Goal: Information Seeking & Learning: Check status

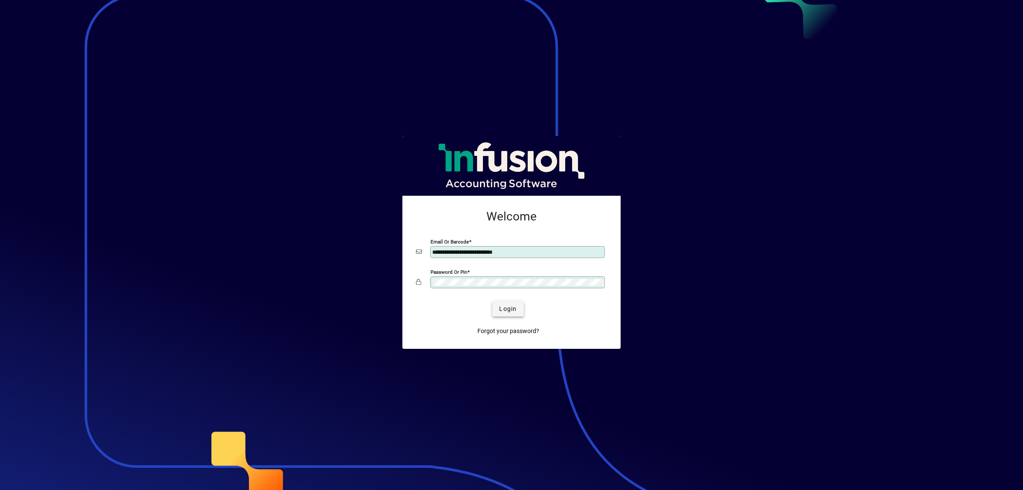
click at [517, 307] on span "submit" at bounding box center [507, 308] width 31 height 20
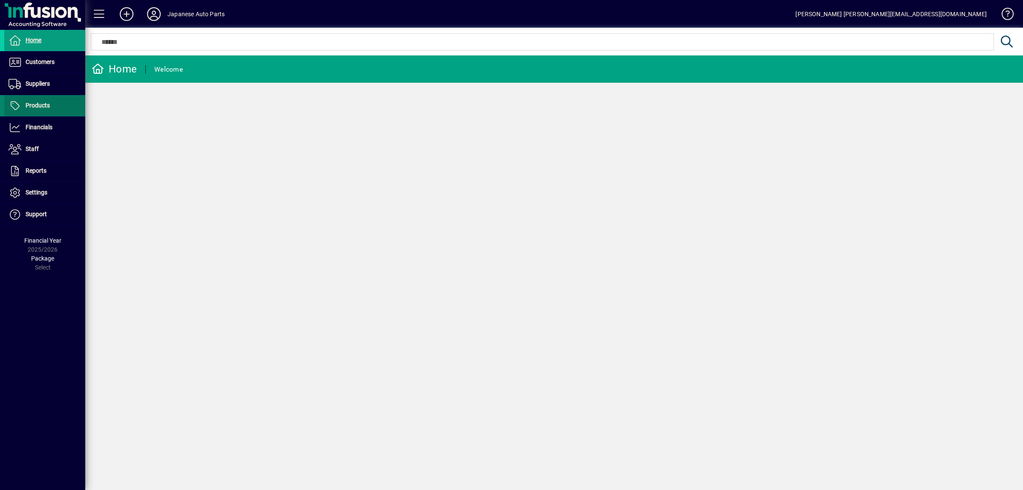
click at [25, 99] on span at bounding box center [44, 106] width 81 height 20
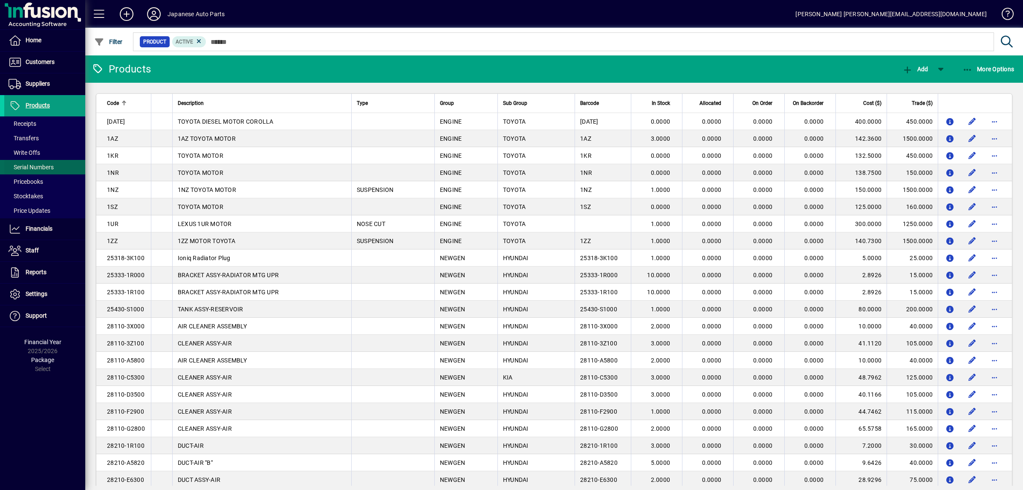
click at [37, 161] on span at bounding box center [44, 167] width 81 height 20
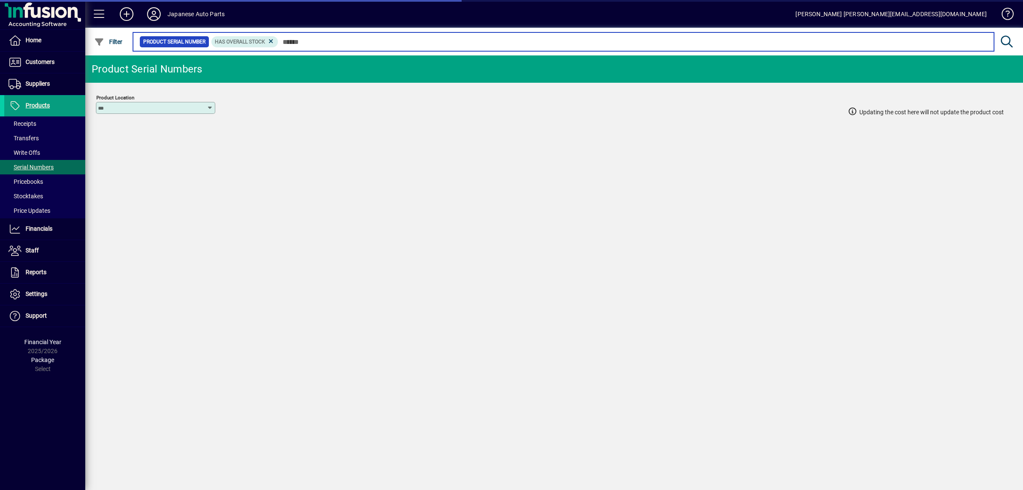
click at [302, 40] on input "text" at bounding box center [632, 42] width 709 height 12
type input "*"
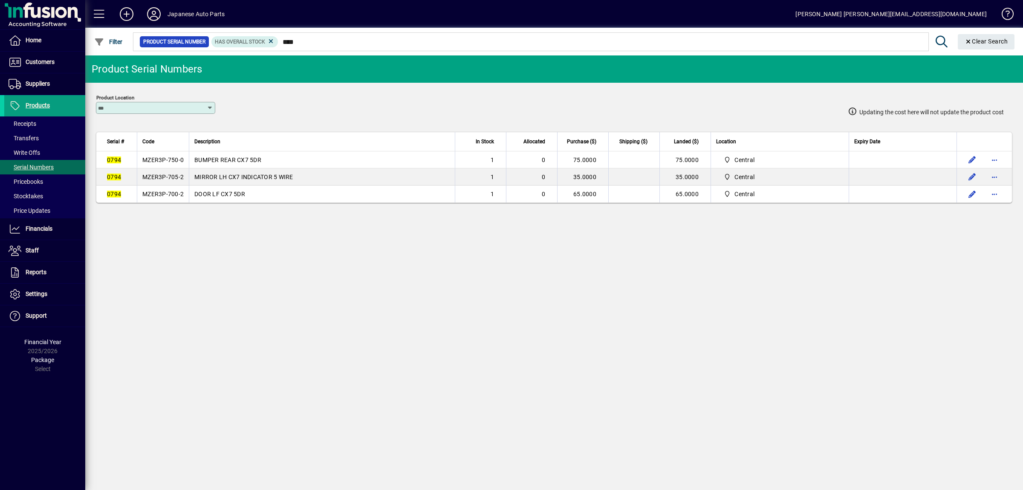
click at [174, 165] on td "MZER3P-750-0" at bounding box center [163, 159] width 52 height 17
click at [162, 185] on td "MZER3P-705-2" at bounding box center [163, 176] width 52 height 17
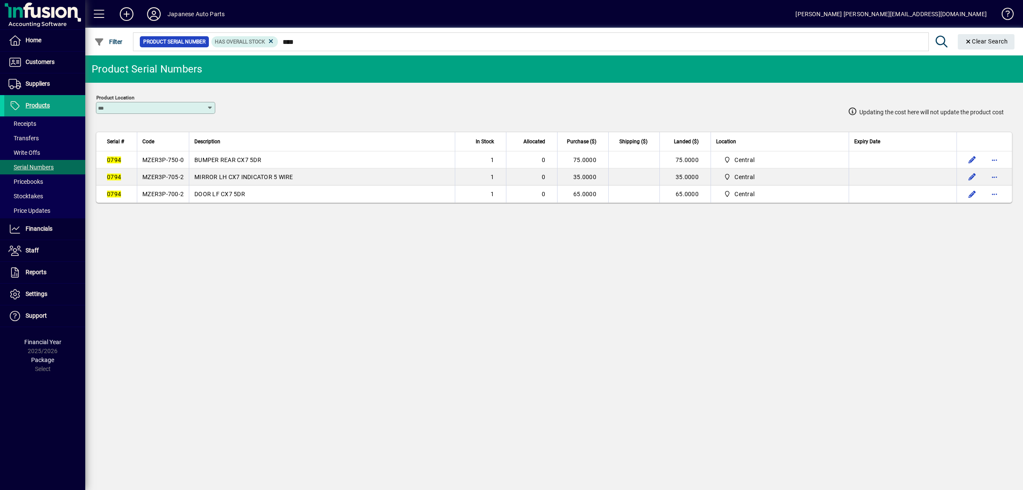
click at [162, 185] on td "MZER3P-705-2" at bounding box center [163, 176] width 52 height 17
click at [180, 197] on span "MZER3P-700-2" at bounding box center [162, 194] width 41 height 7
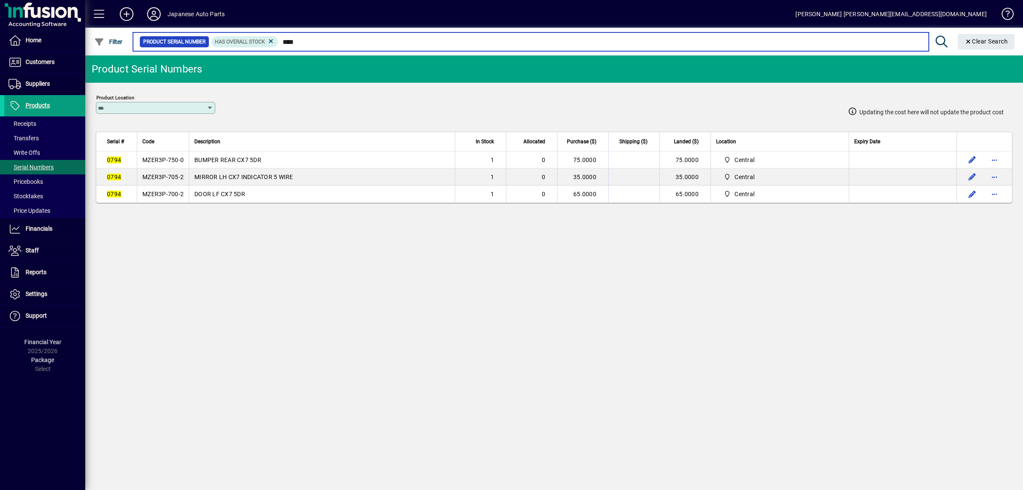
drag, startPoint x: 338, startPoint y: 40, endPoint x: 222, endPoint y: 32, distance: 116.2
click at [278, 36] on input "****" at bounding box center [599, 42] width 643 height 12
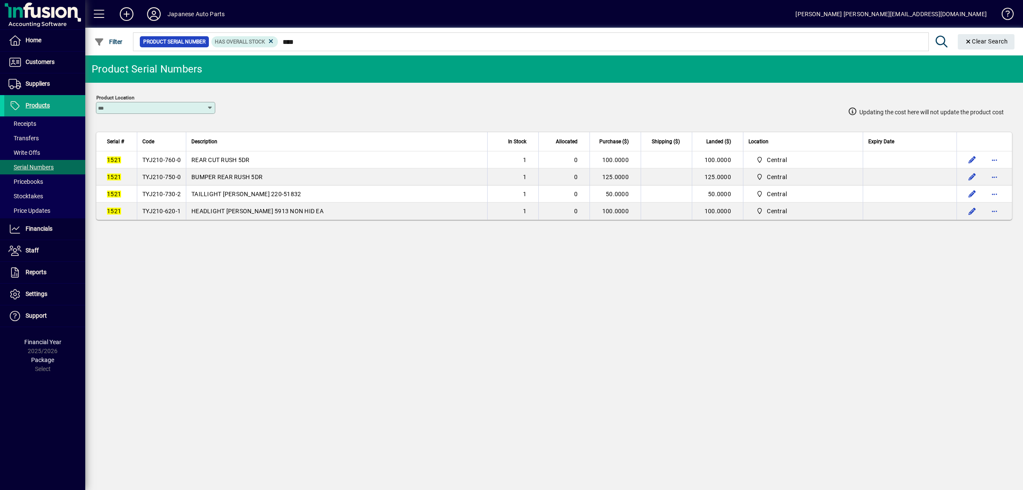
drag, startPoint x: 324, startPoint y: 49, endPoint x: 217, endPoint y: 36, distance: 107.8
click at [220, 36] on mat-chip-set "Product Serial Number Has Overall Stock ****" at bounding box center [530, 42] width 795 height 18
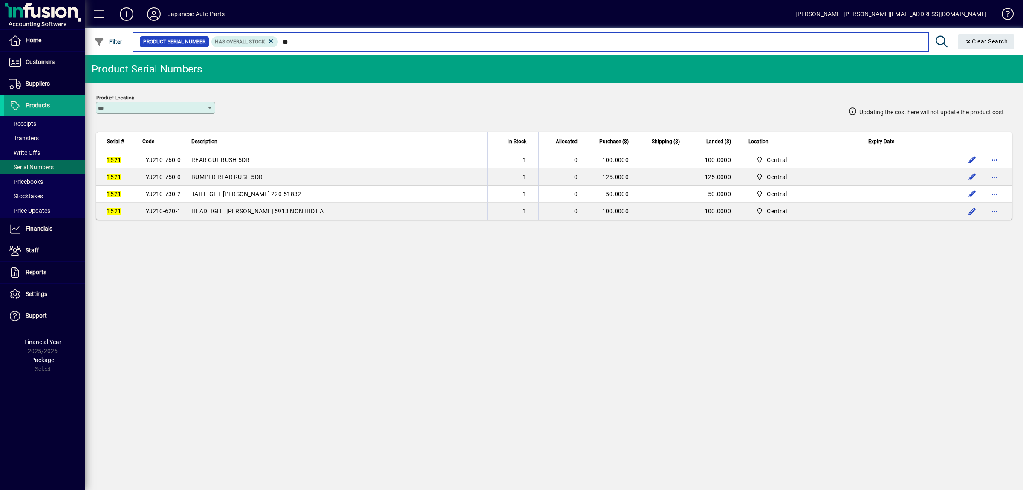
type input "*"
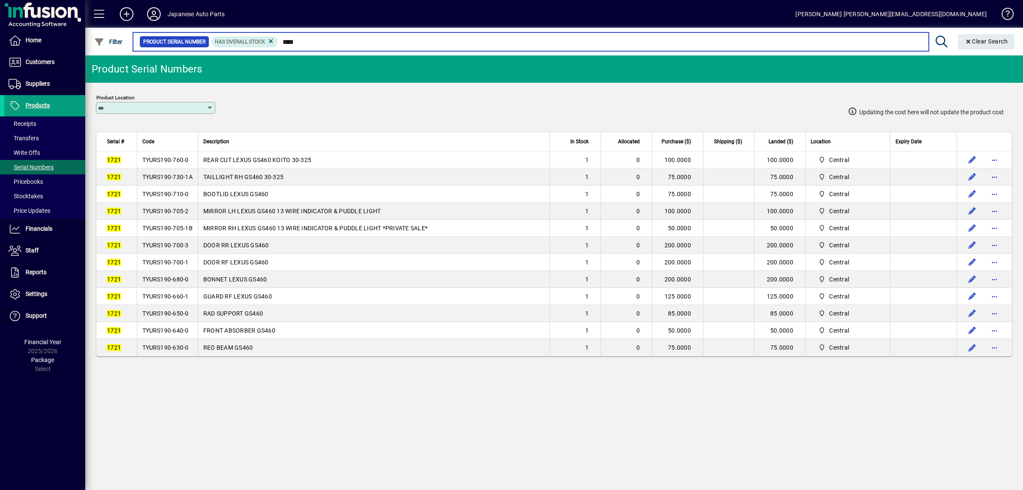
drag, startPoint x: 313, startPoint y: 44, endPoint x: 241, endPoint y: 34, distance: 72.8
click at [278, 36] on input "****" at bounding box center [599, 42] width 643 height 12
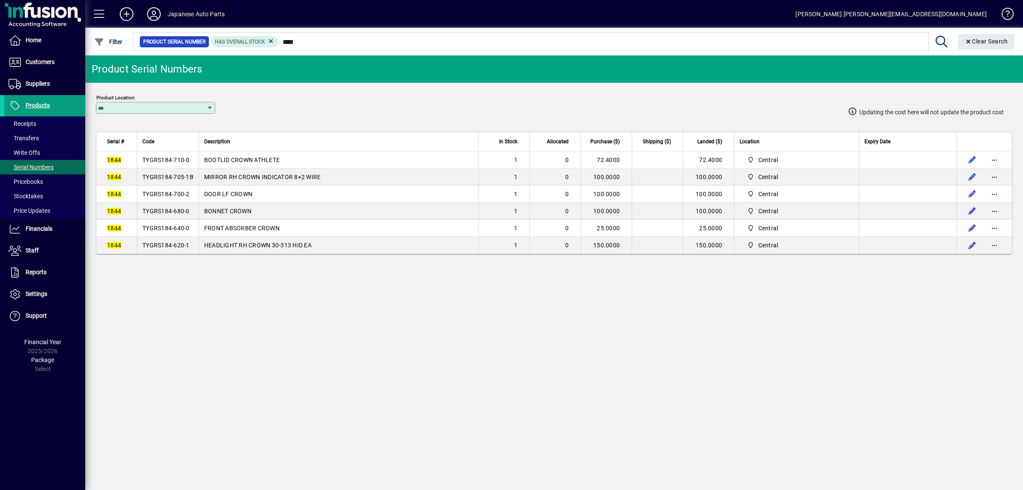
click at [174, 165] on td "TYGRS184-710-0" at bounding box center [168, 159] width 62 height 17
click at [171, 178] on span "TYGRS184-705-1B" at bounding box center [167, 177] width 51 height 7
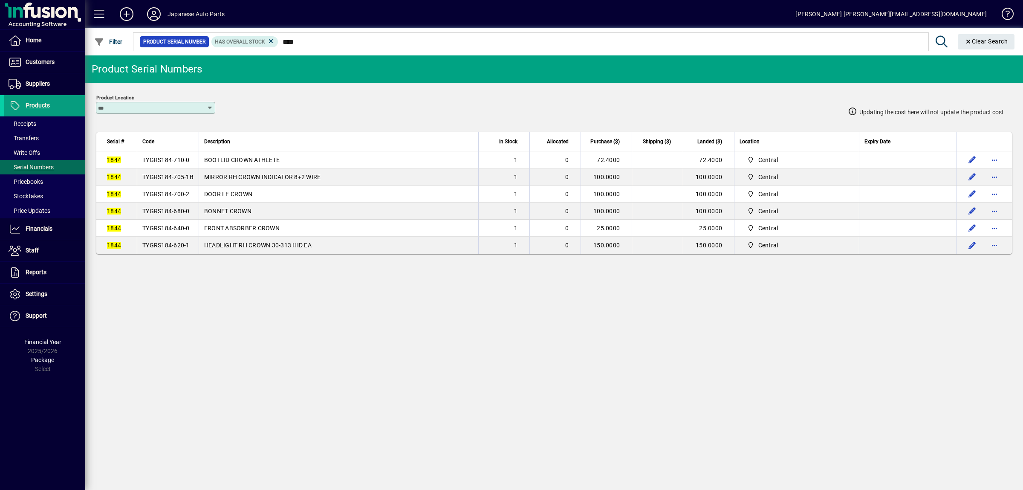
click at [171, 178] on span "TYGRS184-705-1B" at bounding box center [167, 177] width 51 height 7
click at [190, 193] on span "TYGRS184-700-2" at bounding box center [165, 194] width 47 height 7
click at [157, 219] on td "TYGRS184-680-0" at bounding box center [168, 211] width 62 height 17
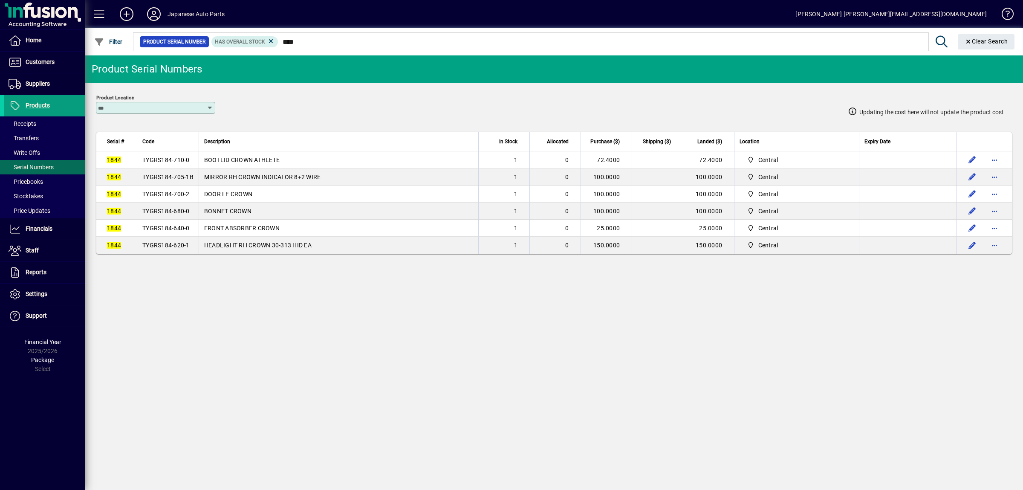
click at [157, 219] on td "TYGRS184-680-0" at bounding box center [168, 211] width 62 height 17
click at [176, 230] on span "TYGRS184-640-0" at bounding box center [165, 228] width 47 height 7
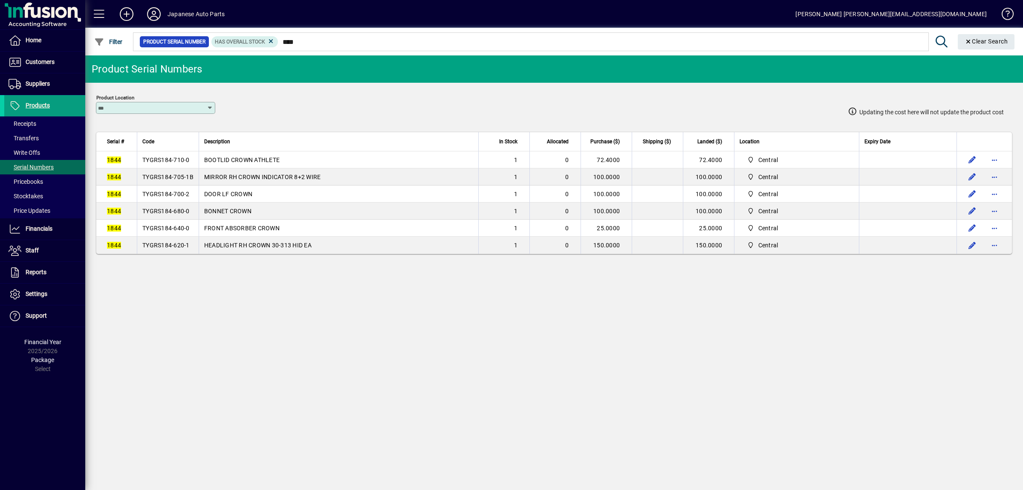
click at [185, 249] on span "TYGRS184-620-1" at bounding box center [165, 245] width 47 height 7
drag, startPoint x: 319, startPoint y: 37, endPoint x: 324, endPoint y: 41, distance: 6.4
click at [319, 38] on mat-form-field "Product Serial Number Has Overall Stock **** Clear Search" at bounding box center [575, 42] width 887 height 28
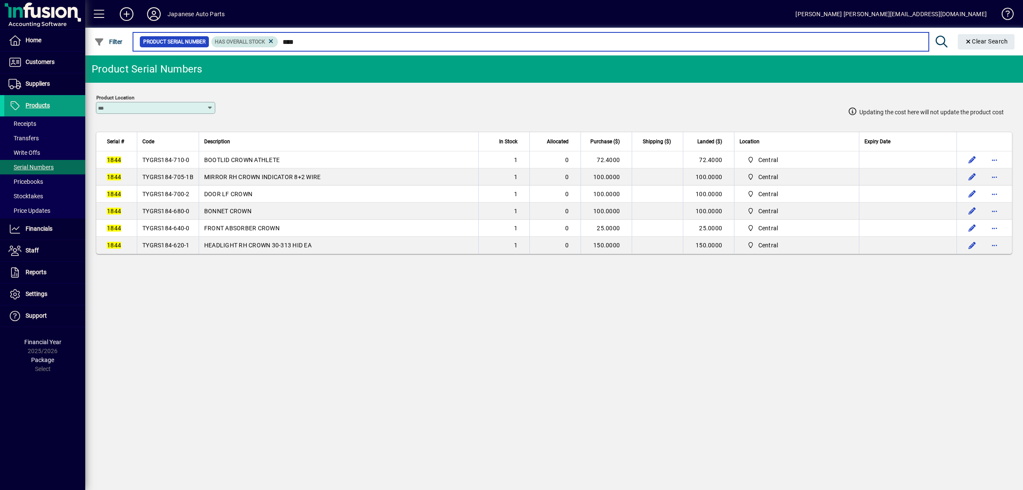
drag, startPoint x: 324, startPoint y: 41, endPoint x: 238, endPoint y: 43, distance: 86.6
click at [278, 44] on input "****" at bounding box center [599, 42] width 643 height 12
type input "****"
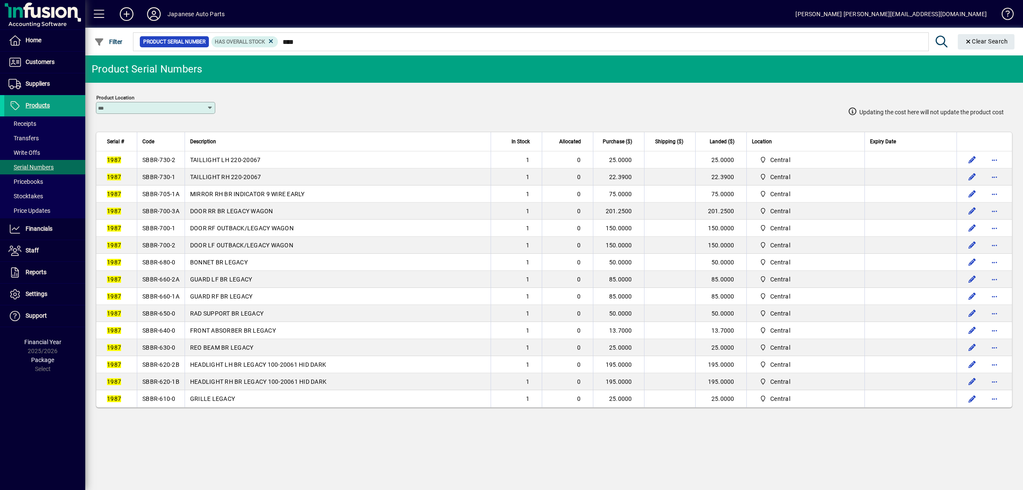
click at [153, 164] on td "SBBR-730-2" at bounding box center [161, 159] width 48 height 17
click at [171, 172] on td "SBBR-730-1" at bounding box center [161, 176] width 48 height 17
click at [170, 176] on span "SBBR-730-1" at bounding box center [158, 177] width 33 height 7
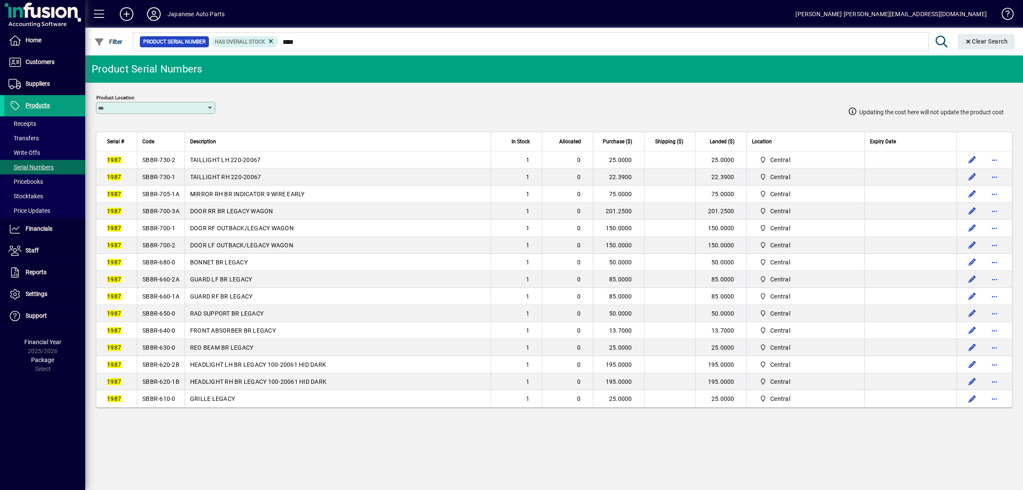
click at [170, 176] on span "SBBR-730-1" at bounding box center [158, 177] width 33 height 7
click at [166, 197] on span "SBBR-705-1A" at bounding box center [160, 194] width 37 height 7
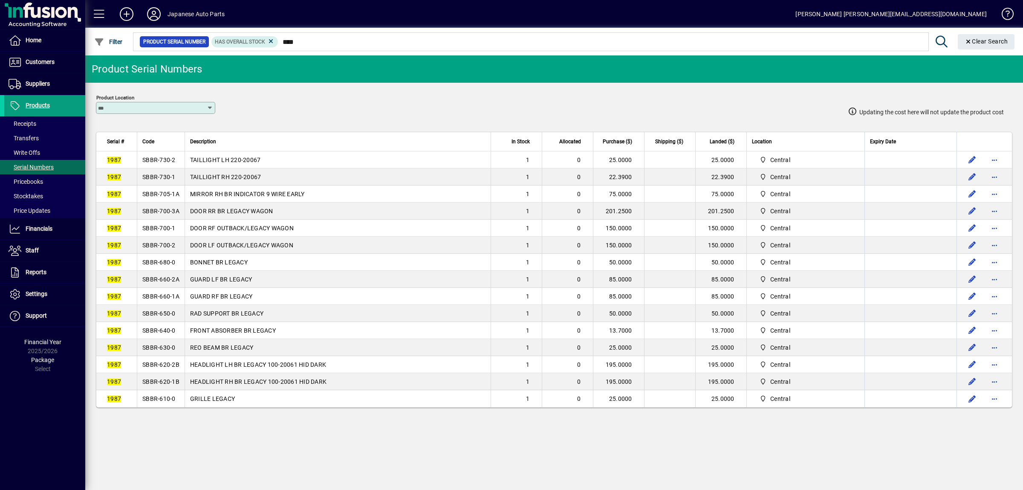
click at [153, 196] on span "SBBR-705-1A" at bounding box center [160, 194] width 37 height 7
click at [173, 214] on span "SBBR-700-3A" at bounding box center [160, 211] width 37 height 7
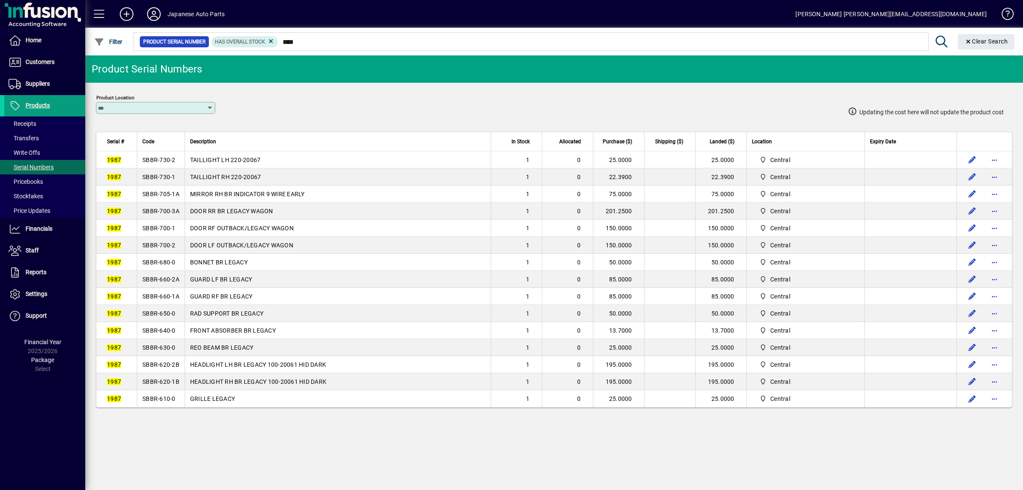
click at [173, 214] on span "SBBR-700-3A" at bounding box center [160, 211] width 37 height 7
click at [148, 226] on td "SBBR-700-1" at bounding box center [161, 228] width 48 height 17
click at [153, 229] on span "SBBR-700-1" at bounding box center [158, 228] width 33 height 7
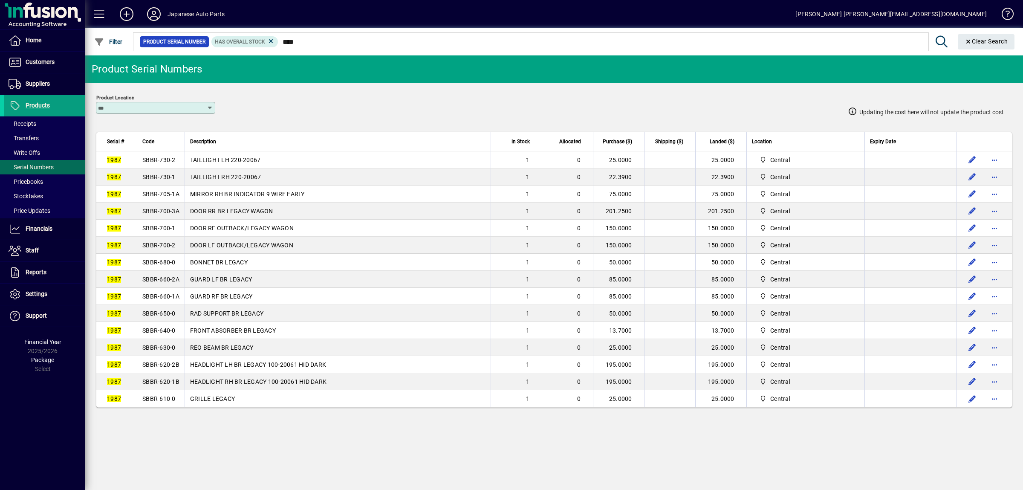
click at [163, 249] on span "SBBR-700-2" at bounding box center [158, 245] width 33 height 7
click at [168, 266] on span "SBBR-680-0" at bounding box center [158, 262] width 33 height 7
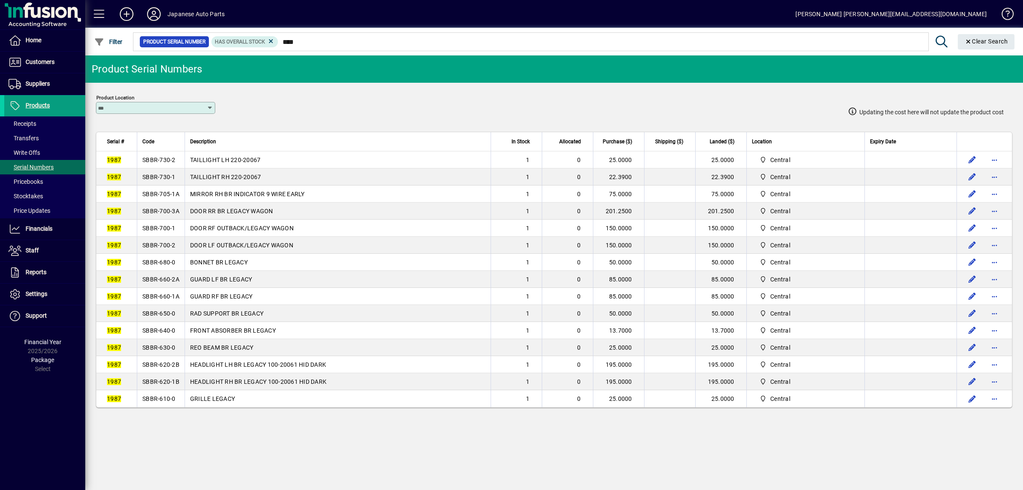
click at [168, 266] on span "SBBR-680-0" at bounding box center [158, 262] width 33 height 7
click at [173, 283] on span "SBBR-660-2A" at bounding box center [160, 279] width 37 height 7
click at [164, 305] on td "SBBR-660-1A" at bounding box center [161, 296] width 48 height 17
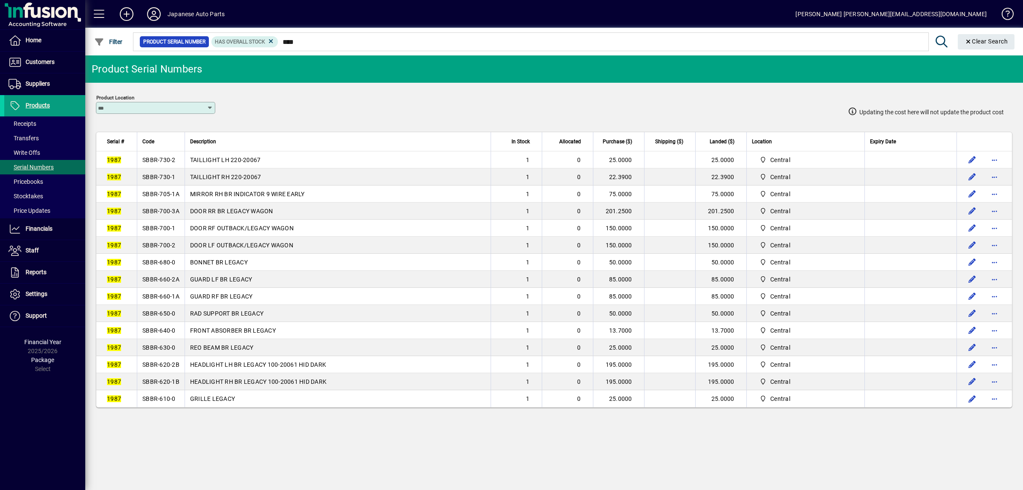
click at [164, 305] on td "SBBR-660-1A" at bounding box center [161, 296] width 48 height 17
click at [177, 319] on td "SBBR-650-0" at bounding box center [161, 313] width 48 height 17
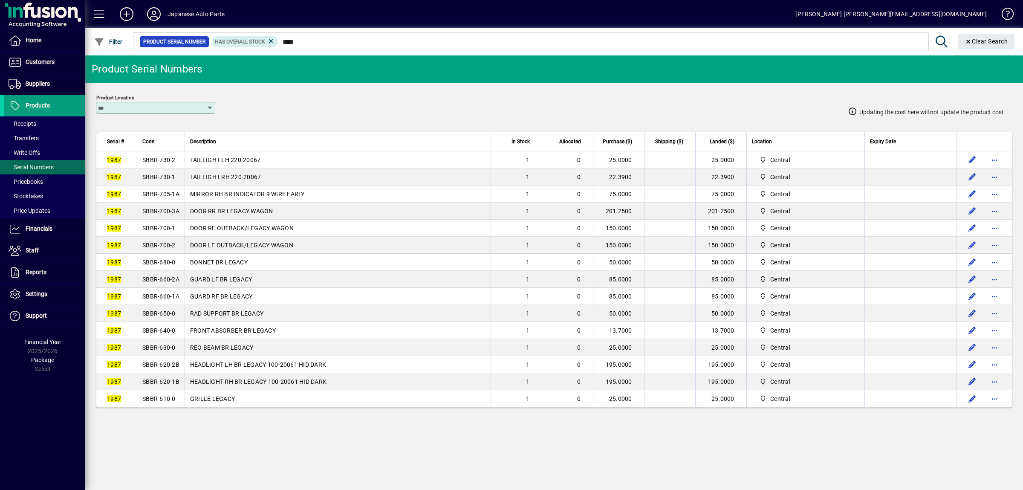
click at [164, 334] on span "SBBR-640-0" at bounding box center [158, 330] width 33 height 7
click at [153, 356] on td "SBBR-630-0" at bounding box center [161, 347] width 48 height 17
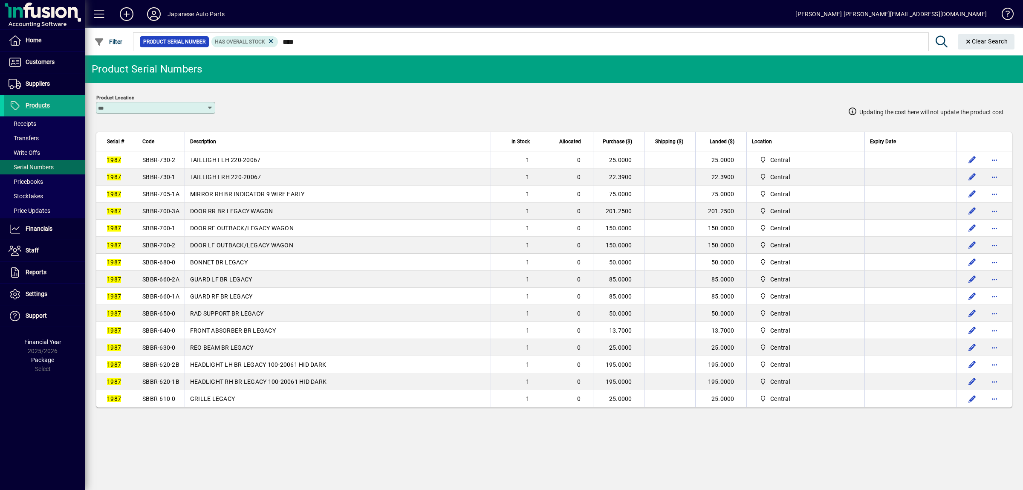
click at [153, 356] on td "SBBR-630-0" at bounding box center [161, 347] width 48 height 17
click at [177, 368] on span "SBBR-620-2B" at bounding box center [160, 364] width 37 height 7
click at [174, 390] on td "SBBR-620-1B" at bounding box center [161, 381] width 48 height 17
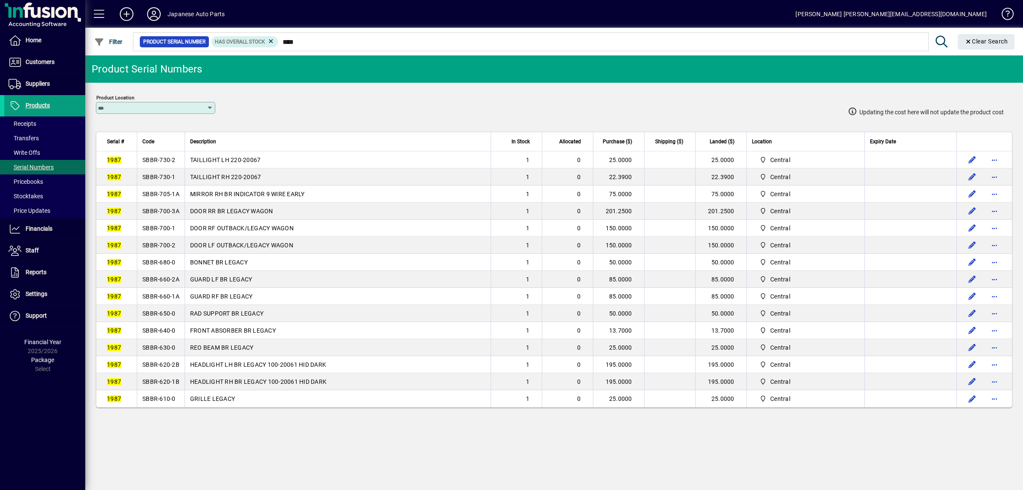
click at [174, 385] on span "SBBR-620-1B" at bounding box center [160, 381] width 37 height 7
click at [162, 402] on span "SBBR-610-0" at bounding box center [158, 398] width 33 height 7
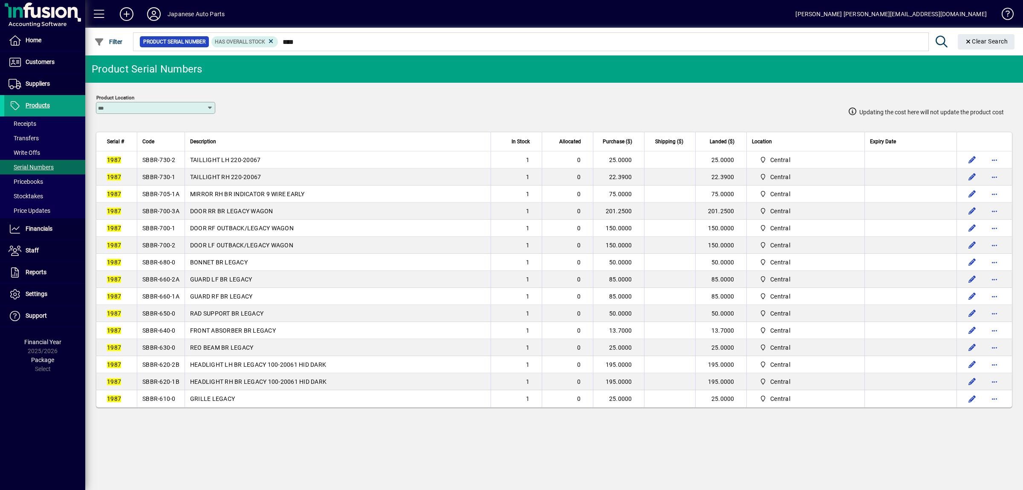
click at [162, 402] on span "SBBR-610-0" at bounding box center [158, 398] width 33 height 7
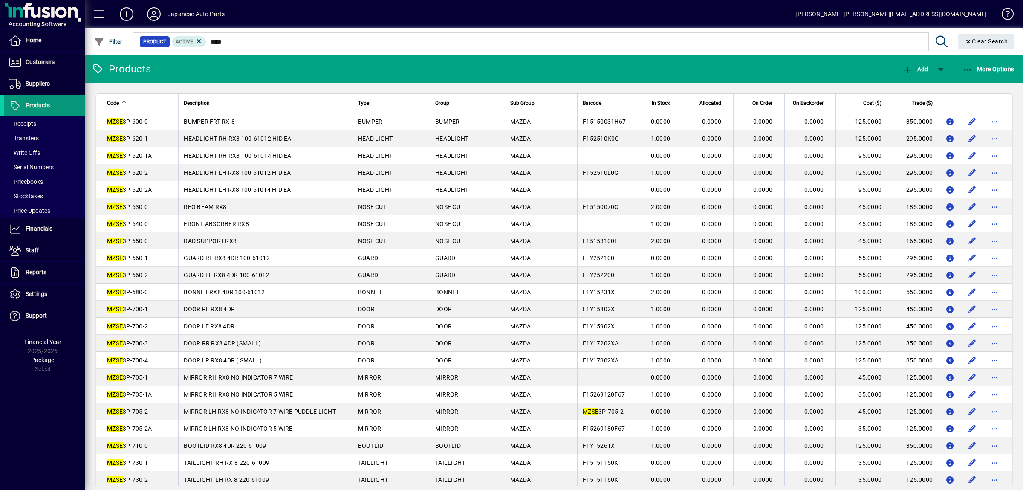
scroll to position [45, 0]
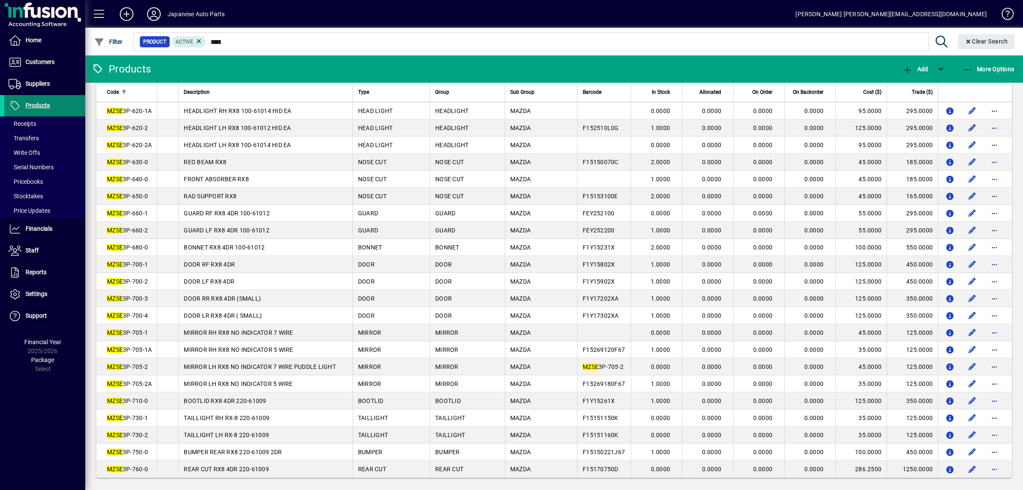
click at [44, 102] on span "Products" at bounding box center [38, 105] width 24 height 7
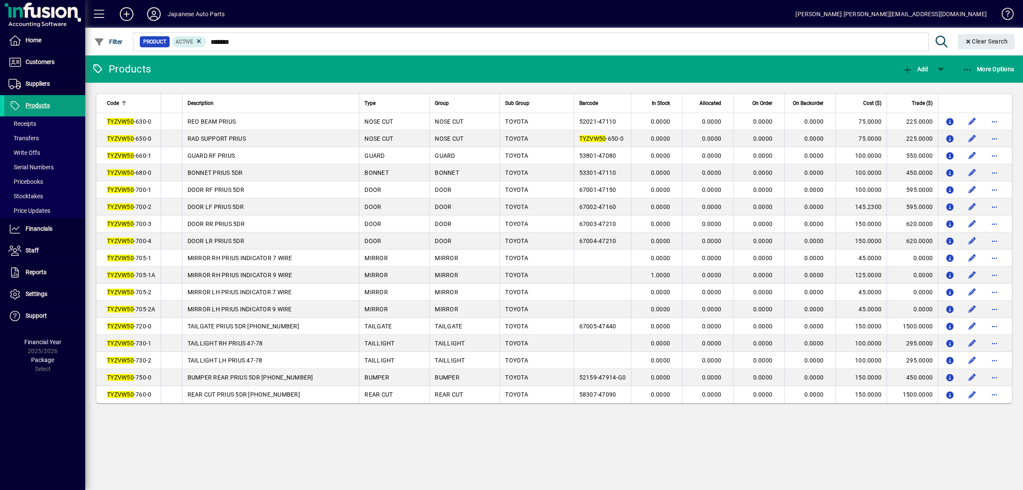
drag, startPoint x: 280, startPoint y: 36, endPoint x: 124, endPoint y: 30, distance: 156.2
click at [124, 30] on app-search-input "Filter Product Active ******* Clear Search" at bounding box center [552, 42] width 934 height 28
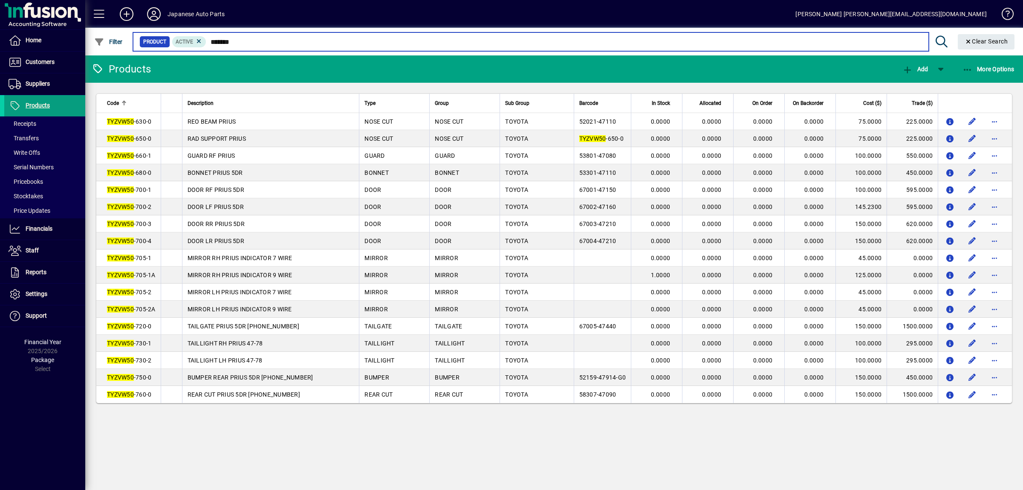
drag, startPoint x: 388, startPoint y: 46, endPoint x: 184, endPoint y: 38, distance: 204.8
click at [206, 38] on input "*******" at bounding box center [563, 42] width 715 height 12
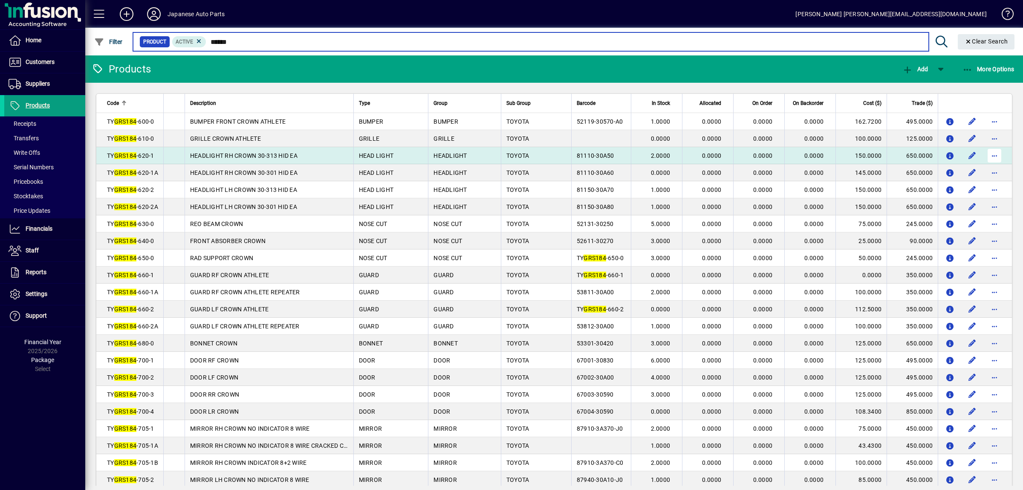
type input "******"
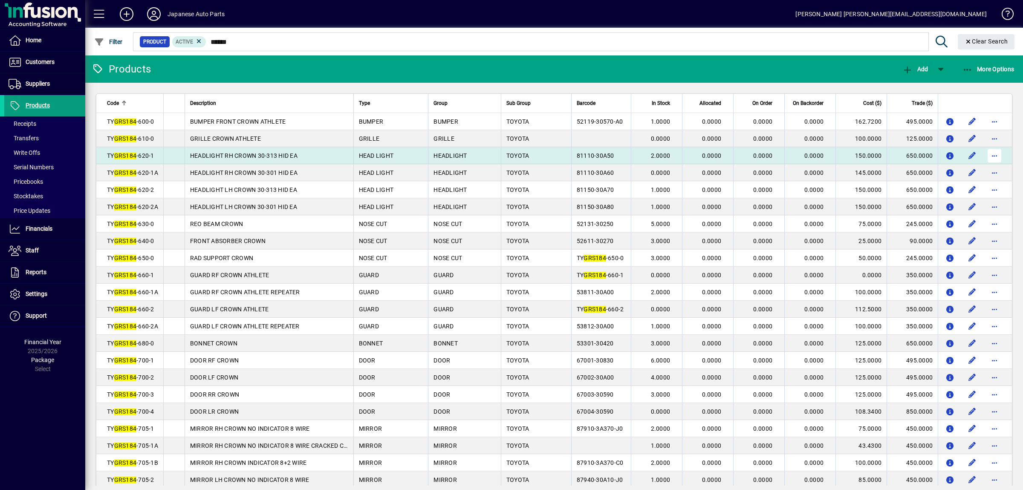
click at [997, 158] on span "button" at bounding box center [995, 155] width 20 height 20
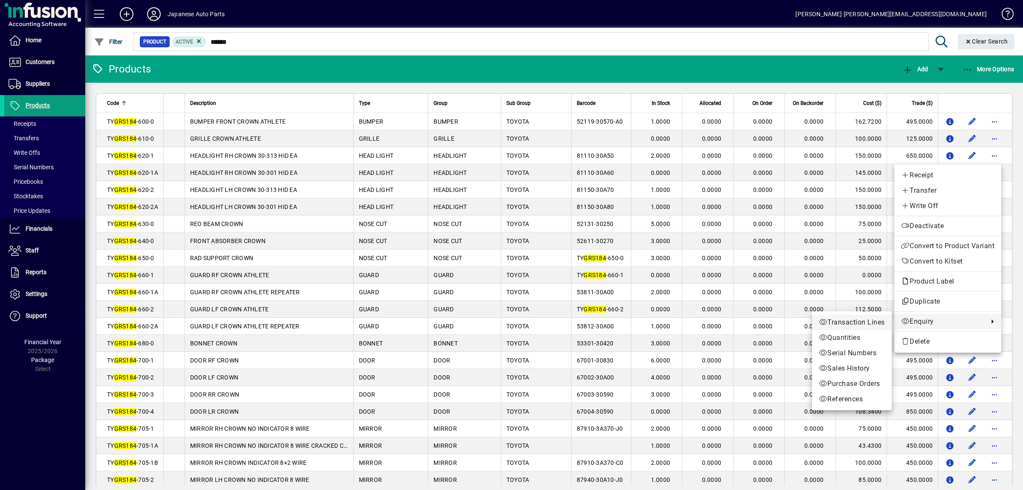
click at [869, 324] on span "Transaction Lines" at bounding box center [852, 322] width 66 height 10
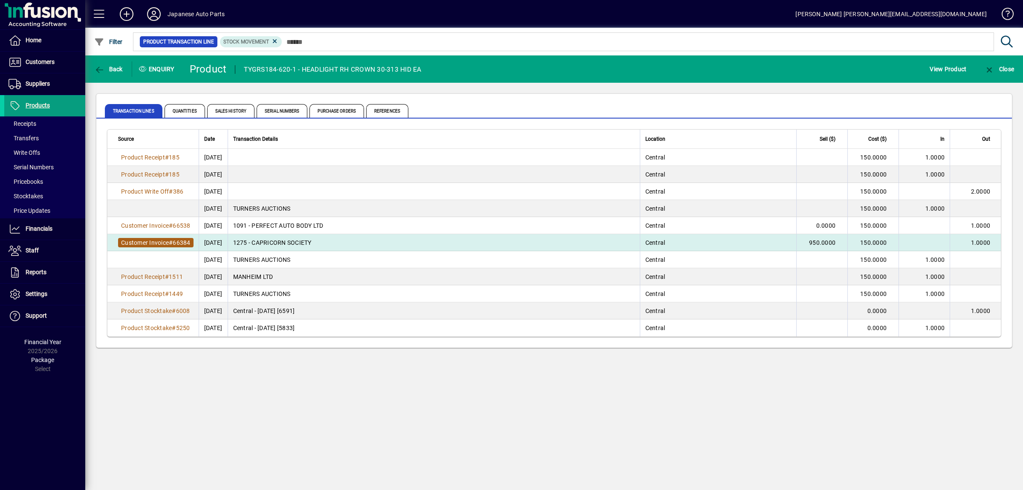
click at [159, 239] on span "Customer Invoice" at bounding box center [145, 242] width 48 height 7
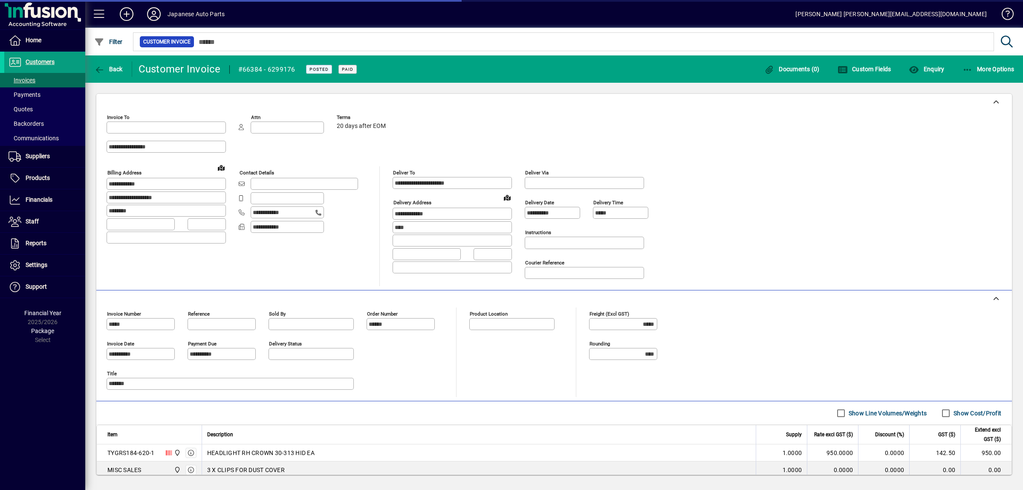
type input "**********"
type input "*******"
type input "**********"
